Goal: Task Accomplishment & Management: Use online tool/utility

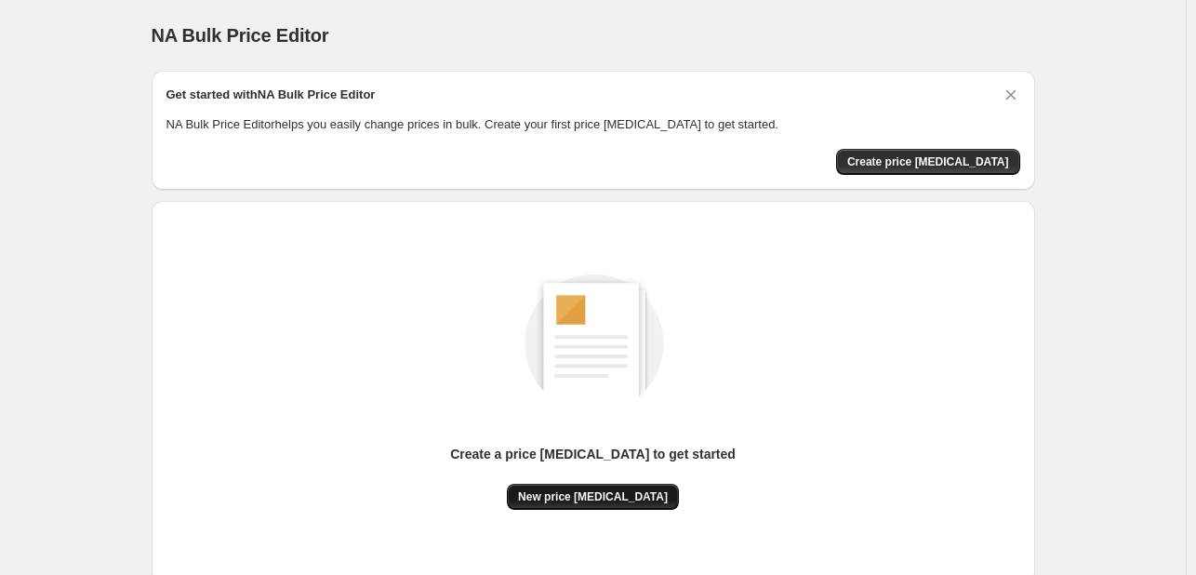
click at [599, 488] on button "New price [MEDICAL_DATA]" at bounding box center [593, 497] width 172 height 26
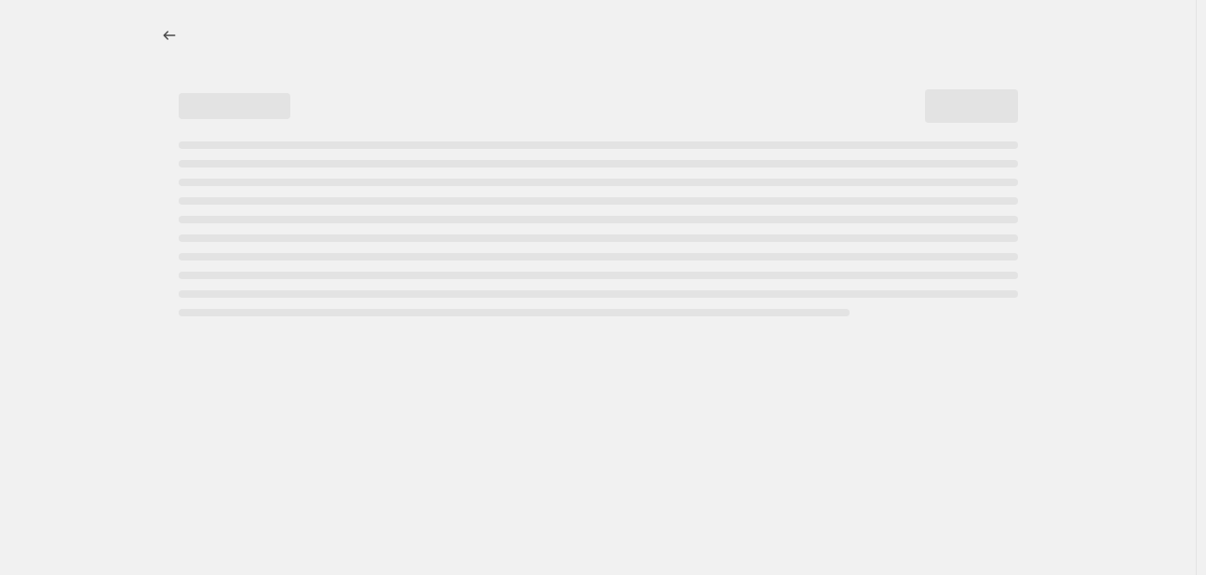
select select "percentage"
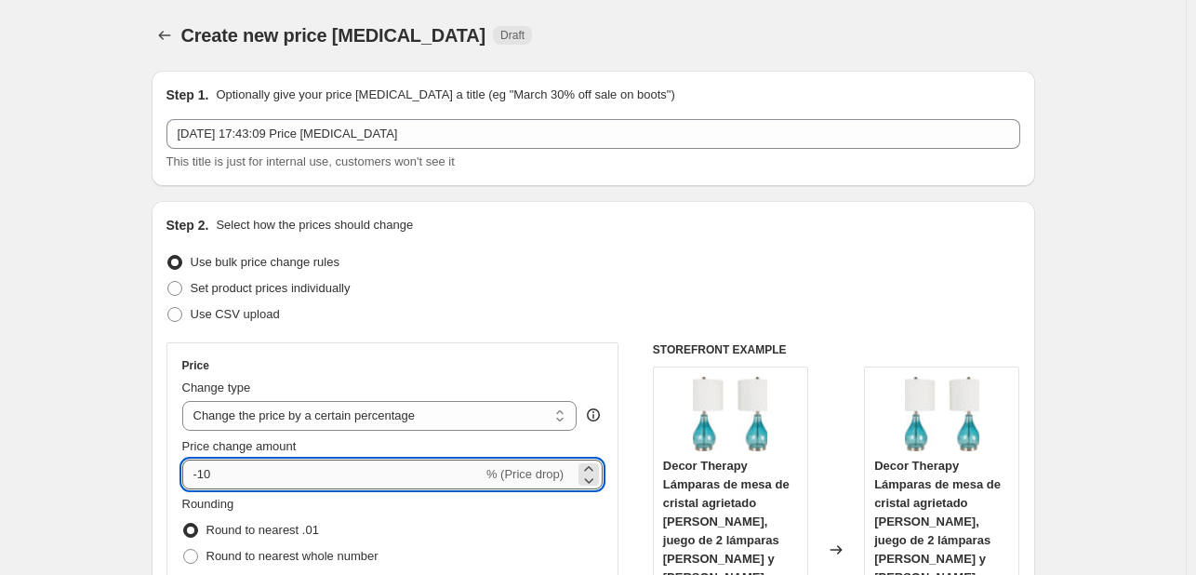
click at [293, 471] on input "-10" at bounding box center [332, 475] width 300 height 30
type input "-1"
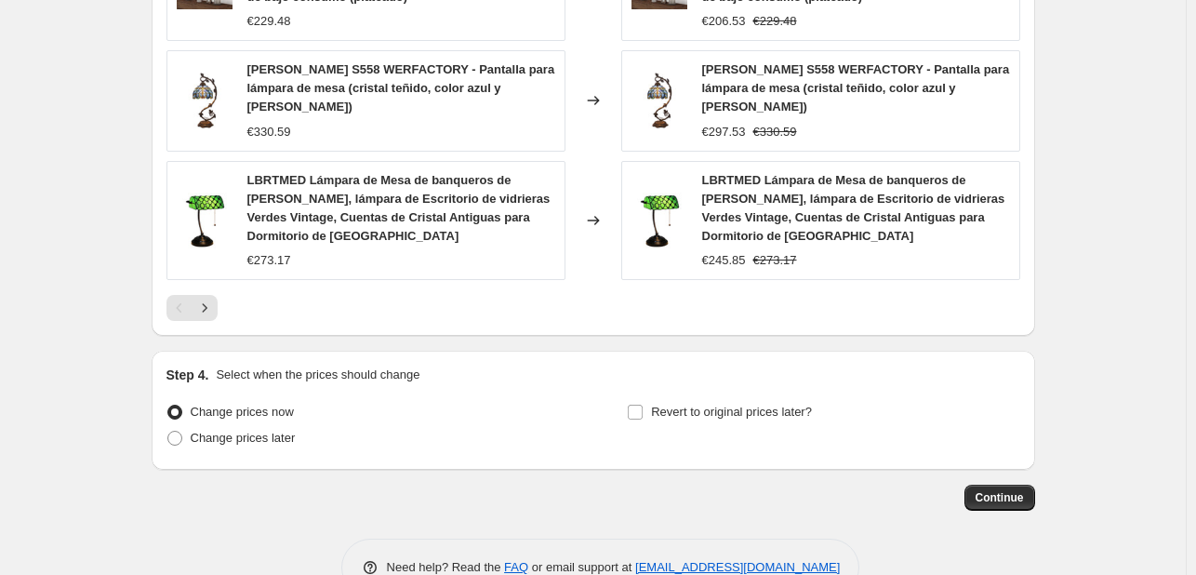
scroll to position [1462, 0]
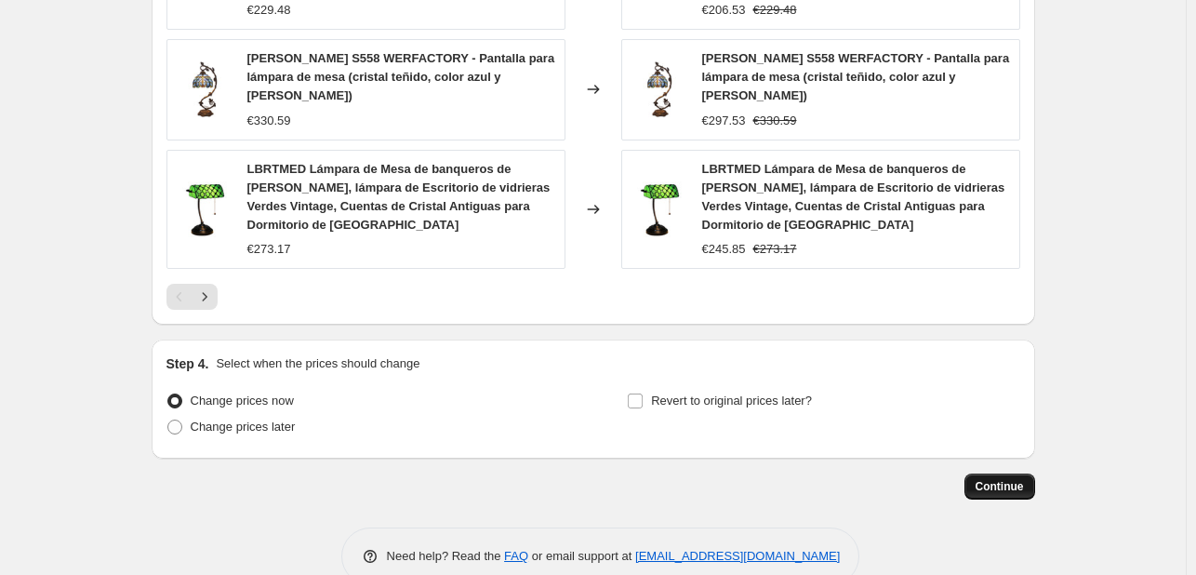
type input "-32"
click at [1019, 479] on span "Continue" at bounding box center [1000, 486] width 48 height 15
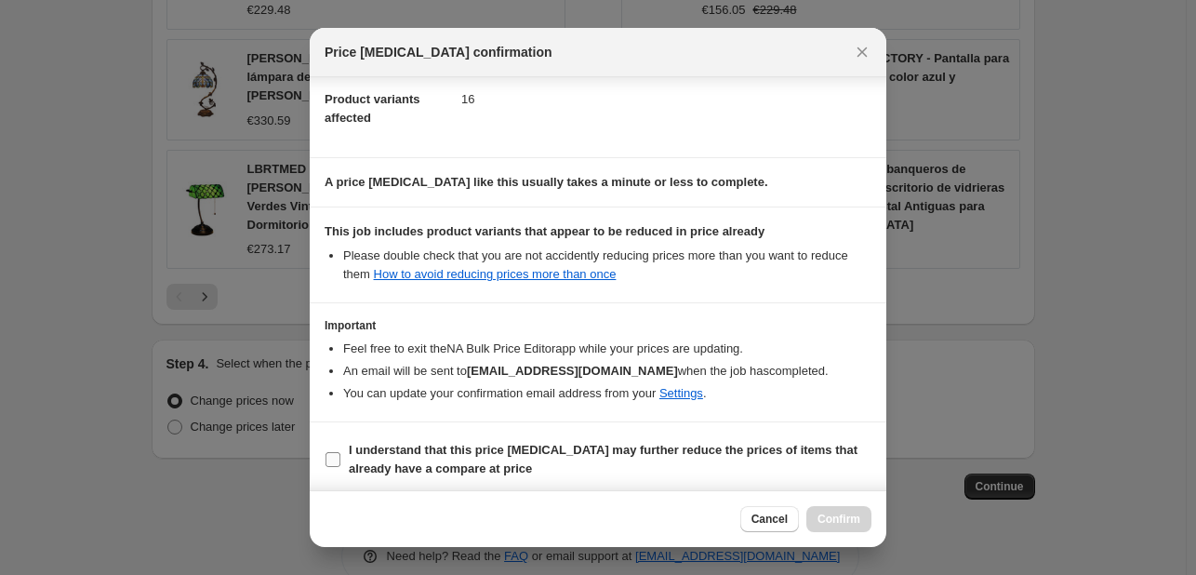
scroll to position [207, 0]
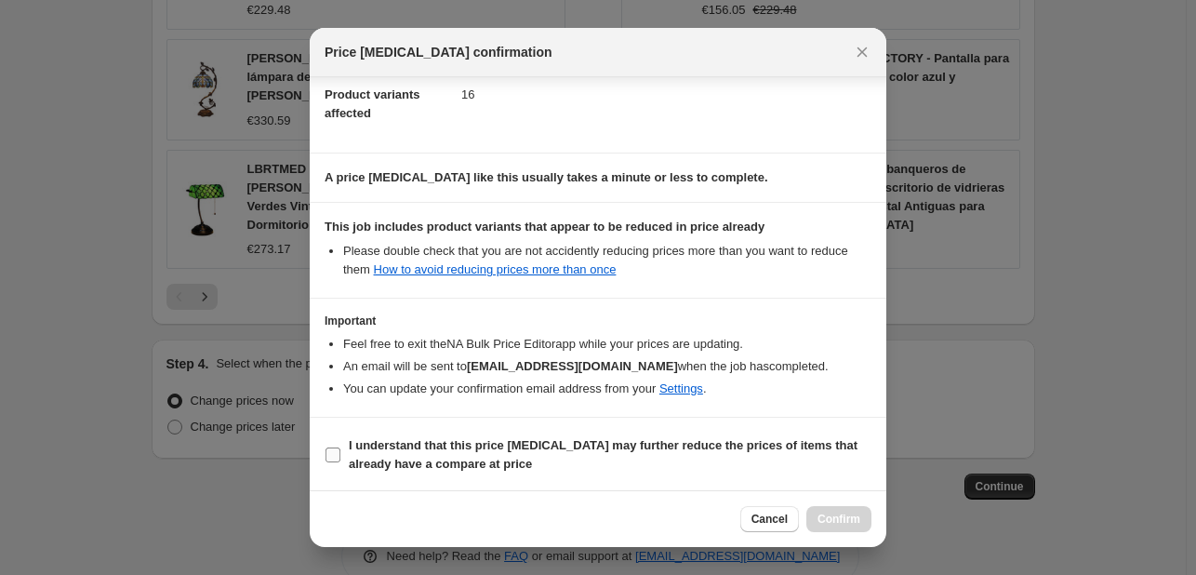
click at [411, 440] on b "I understand that this price [MEDICAL_DATA] may further reduce the prices of it…" at bounding box center [603, 454] width 509 height 33
click at [340, 447] on input "I understand that this price [MEDICAL_DATA] may further reduce the prices of it…" at bounding box center [333, 454] width 15 height 15
checkbox input "true"
click at [840, 520] on span "Confirm" at bounding box center [839, 519] width 43 height 15
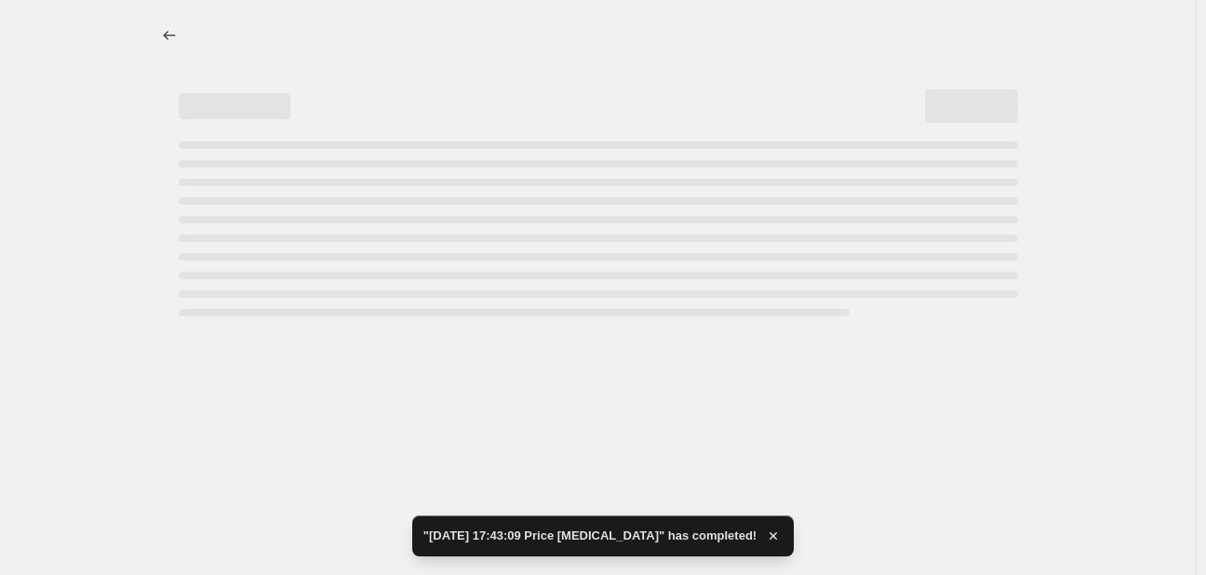
select select "percentage"
